Goal: Task Accomplishment & Management: Use online tool/utility

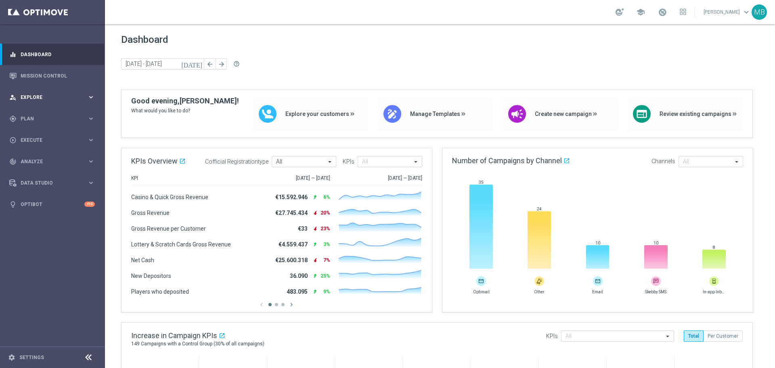
click at [61, 101] on div "person_search Explore" at bounding box center [48, 97] width 78 height 7
click at [50, 212] on div "gps_fixed Plan" at bounding box center [48, 215] width 78 height 7
click at [72, 134] on link "Target Groups" at bounding box center [52, 135] width 63 height 6
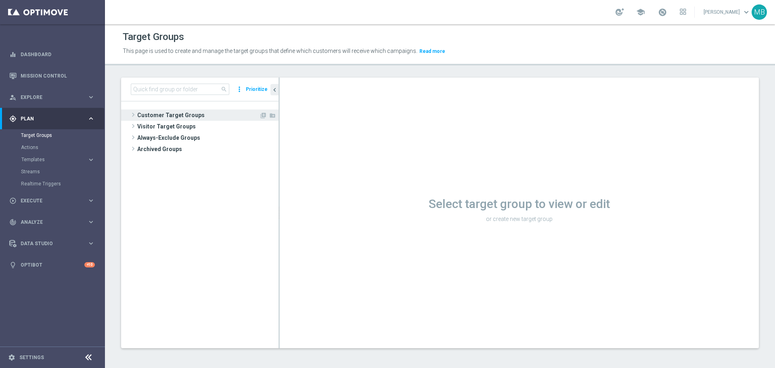
click at [171, 117] on span "Customer Target Groups" at bounding box center [198, 114] width 122 height 11
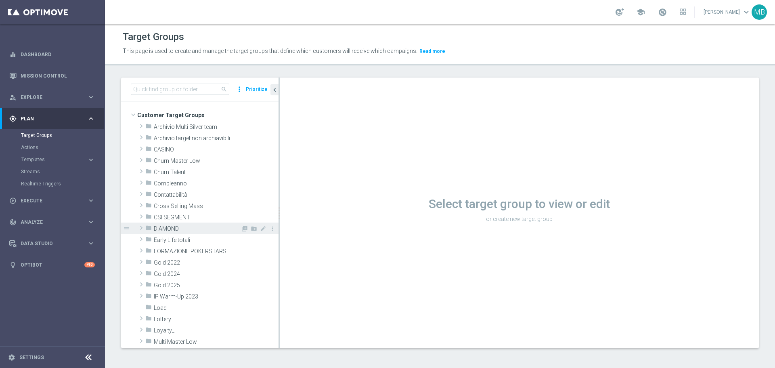
click at [171, 225] on span "DIAMOND" at bounding box center [197, 228] width 87 height 7
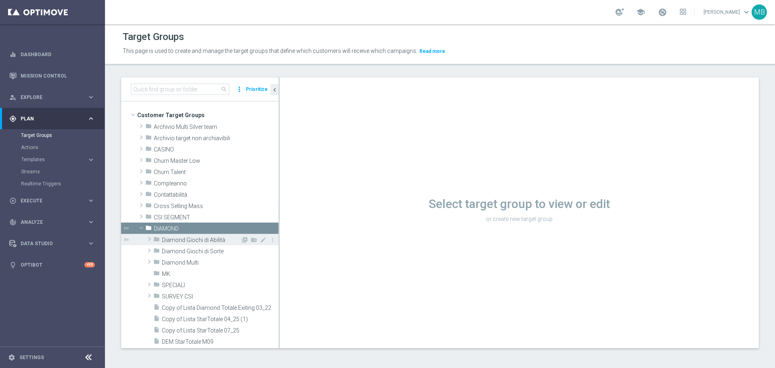
click at [188, 241] on span "Diamond Giochi di Abilità" at bounding box center [201, 240] width 79 height 7
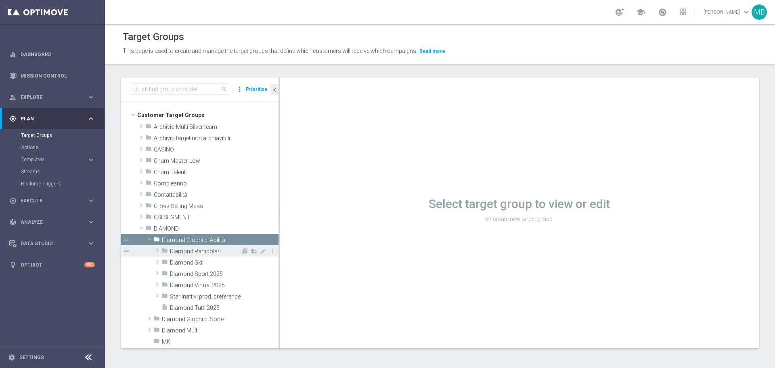
click at [178, 252] on span "Diamond Particolari" at bounding box center [205, 251] width 71 height 7
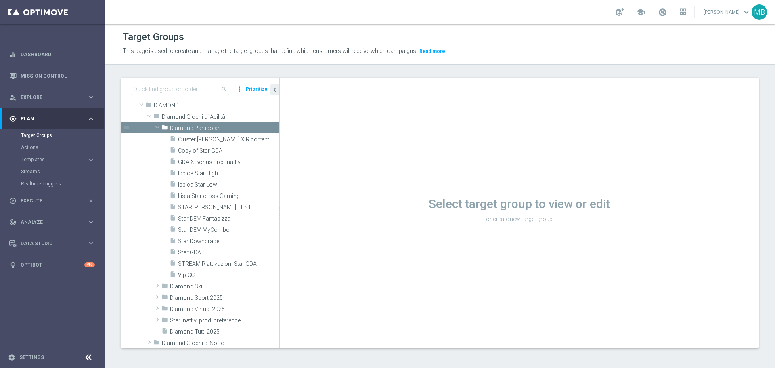
scroll to position [131, 0]
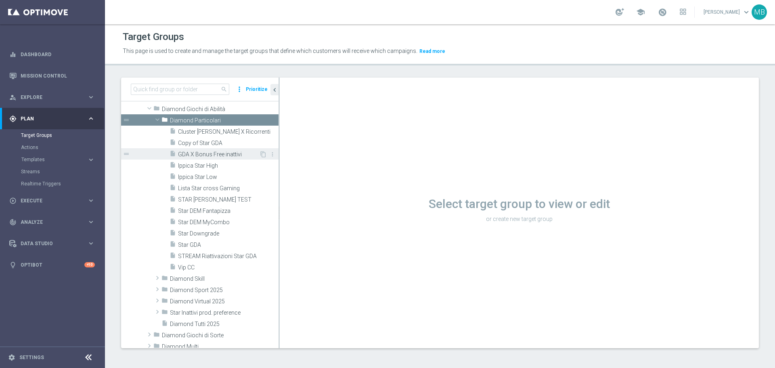
click at [234, 157] on span "GDA X Bonus Free inattivi" at bounding box center [218, 154] width 81 height 7
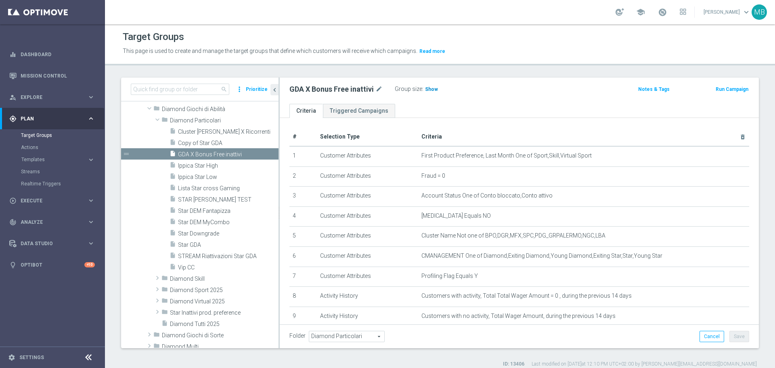
click at [425, 88] on span "Show" at bounding box center [431, 89] width 13 height 6
click at [428, 90] on span "27" at bounding box center [429, 90] width 7 height 8
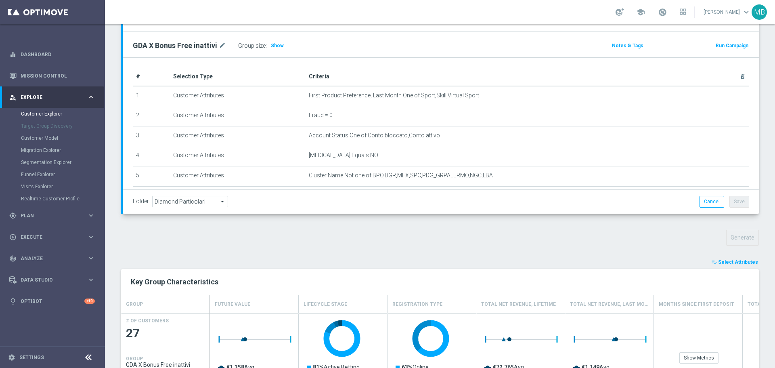
scroll to position [103, 0]
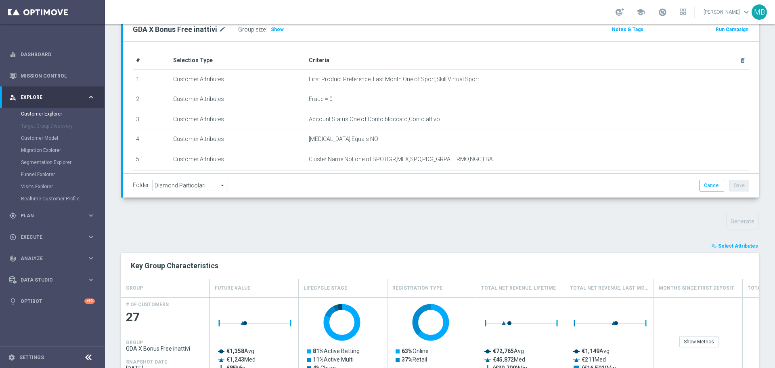
click at [735, 242] on button "playlist_add_check Select Attributes" at bounding box center [735, 245] width 48 height 9
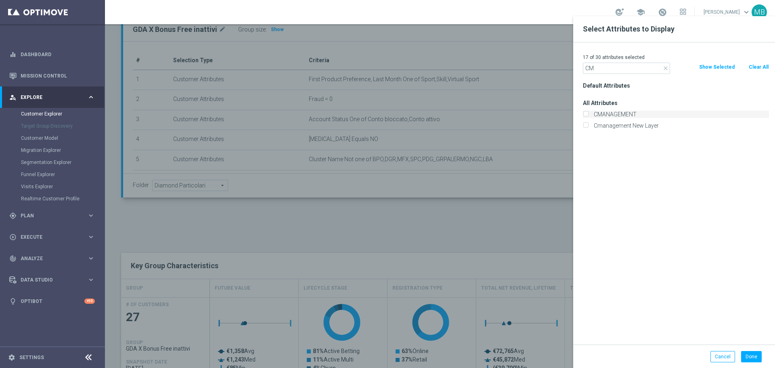
type input "CM"
click at [620, 115] on label "CMANAGEMENT" at bounding box center [680, 114] width 178 height 7
click at [588, 115] on input "CMANAGEMENT" at bounding box center [585, 115] width 5 height 5
checkbox input "true"
click at [613, 74] on div "18 of 30 attributes selected close CM Clear All Show Selected Default Attribute…" at bounding box center [674, 193] width 202 height 302
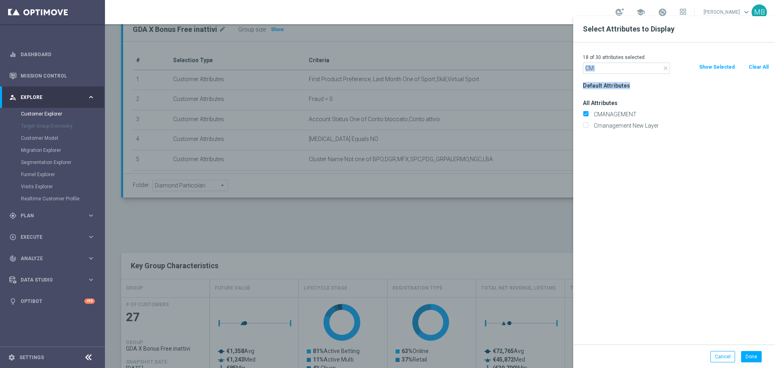
click at [613, 73] on div "18 of 30 attributes selected close CM Clear All Show Selected Default Attribute…" at bounding box center [674, 193] width 202 height 302
click at [605, 69] on input "CM" at bounding box center [626, 68] width 87 height 11
click at [602, 63] on input "CM" at bounding box center [626, 68] width 87 height 11
type input "C"
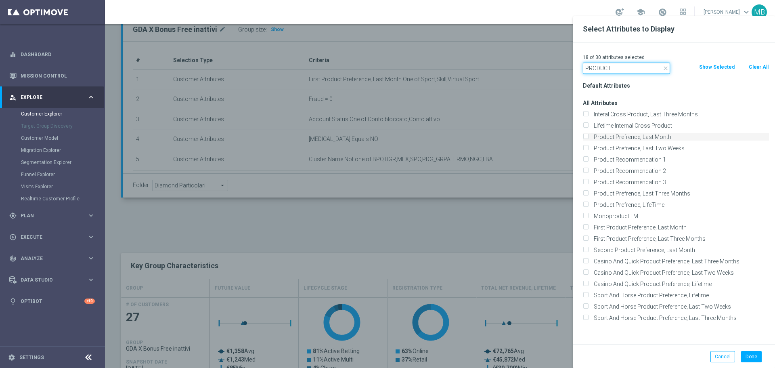
type input "PRODUCT"
click at [587, 137] on input "Product Prefrence, Last Month" at bounding box center [585, 137] width 5 height 5
checkbox input "true"
click at [587, 228] on input "First Product Preference, Last Month" at bounding box center [585, 228] width 5 height 5
checkbox input "true"
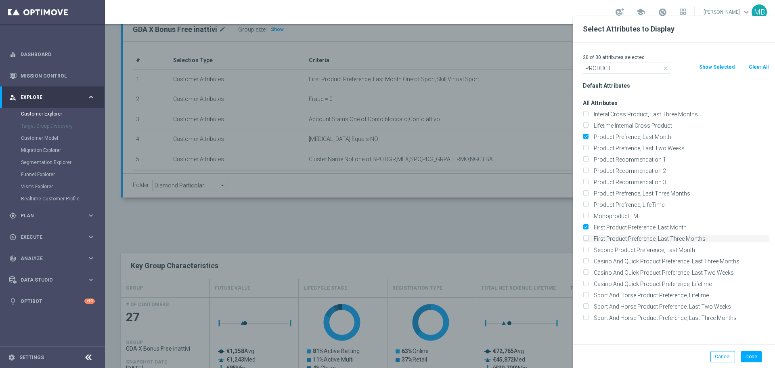
click at [588, 237] on input "First Product Preference, Last Three Months" at bounding box center [585, 239] width 5 height 5
checkbox input "true"
click at [743, 357] on button "Done" at bounding box center [751, 356] width 21 height 11
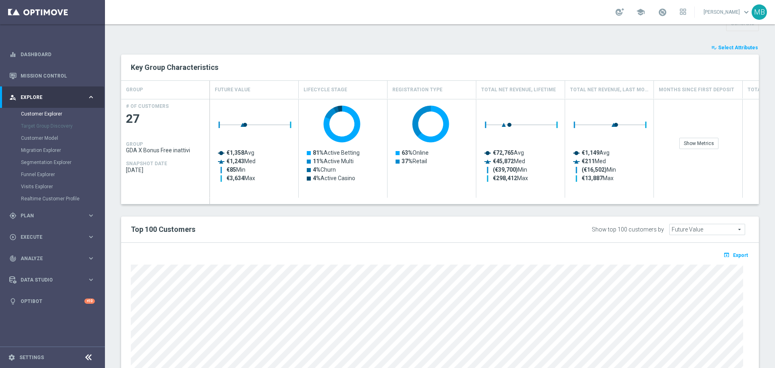
scroll to position [309, 0]
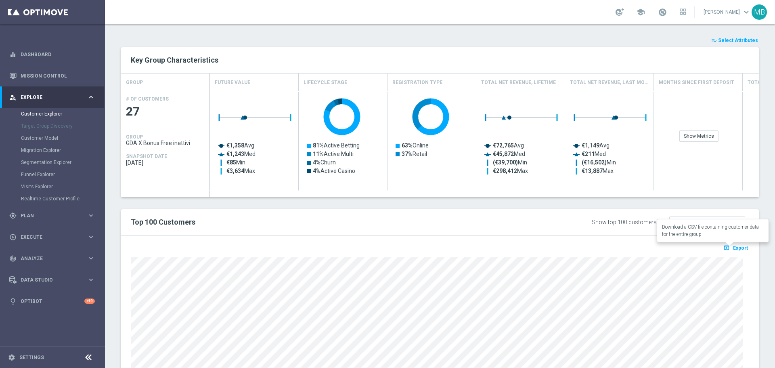
click at [736, 249] on span "Export" at bounding box center [740, 248] width 15 height 6
